Goal: Go to known website: Go to known website

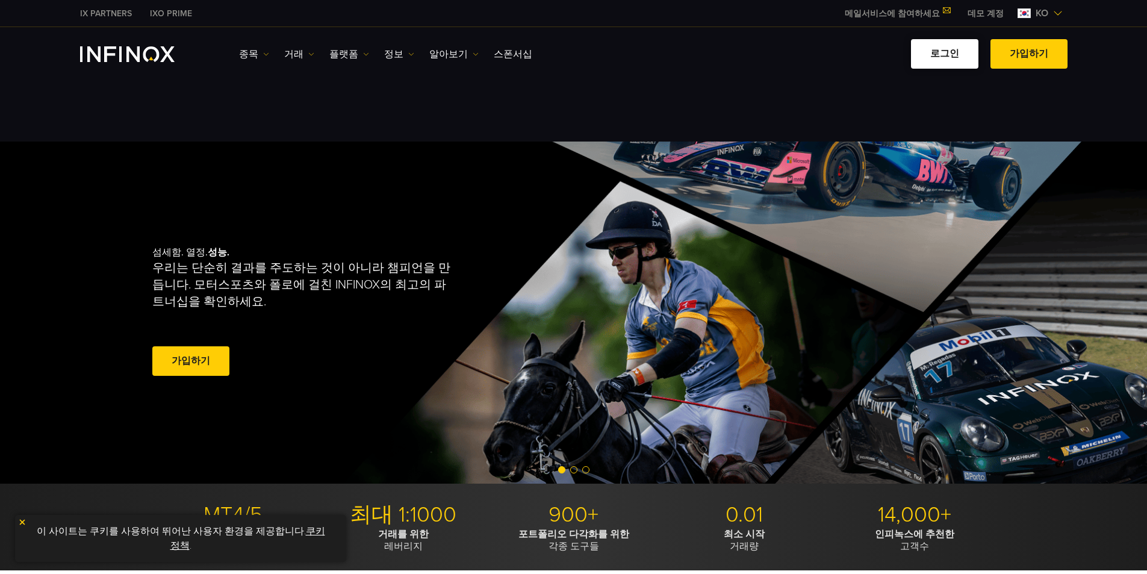
drag, startPoint x: 0, startPoint y: 0, endPoint x: 947, endPoint y: 58, distance: 948.5
click at [947, 58] on link "로그인" at bounding box center [944, 54] width 67 height 30
click at [161, 59] on img "INFINOX Logo" at bounding box center [127, 54] width 95 height 16
